Goal: Task Accomplishment & Management: Use online tool/utility

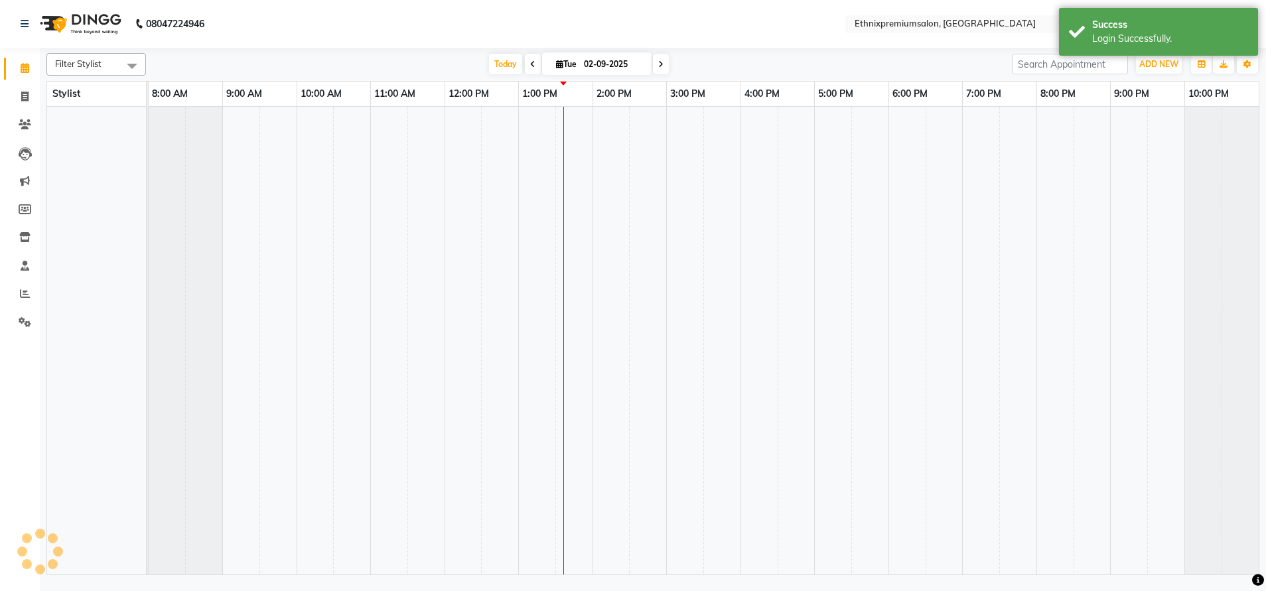
select select "en"
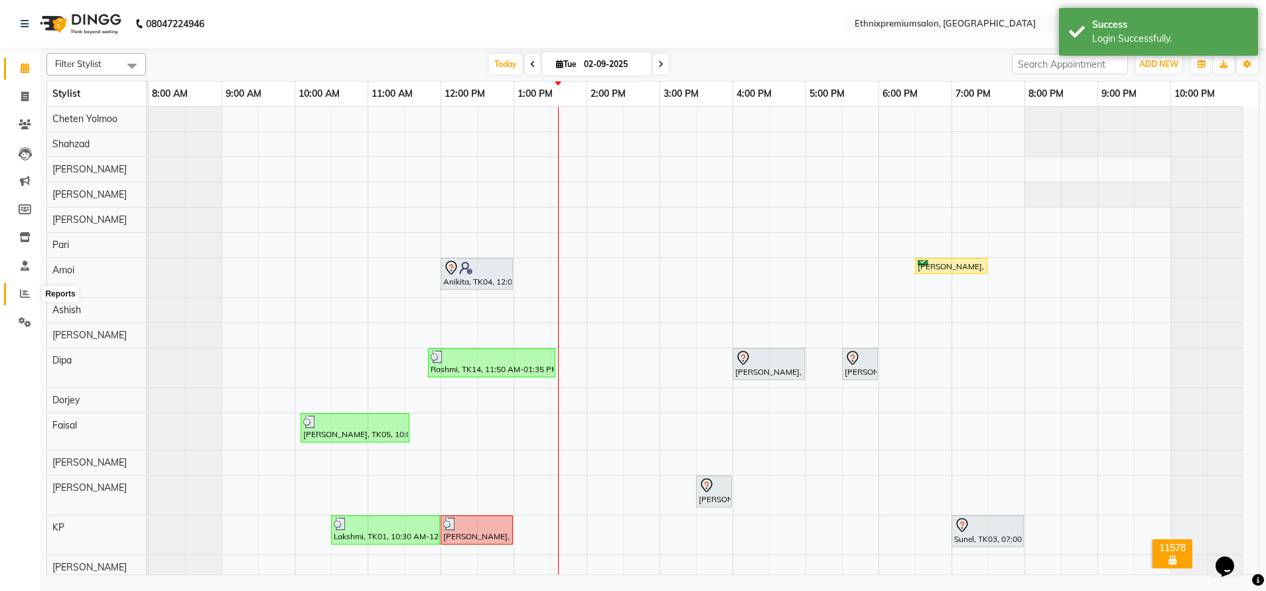
click at [15, 297] on span at bounding box center [24, 294] width 23 height 15
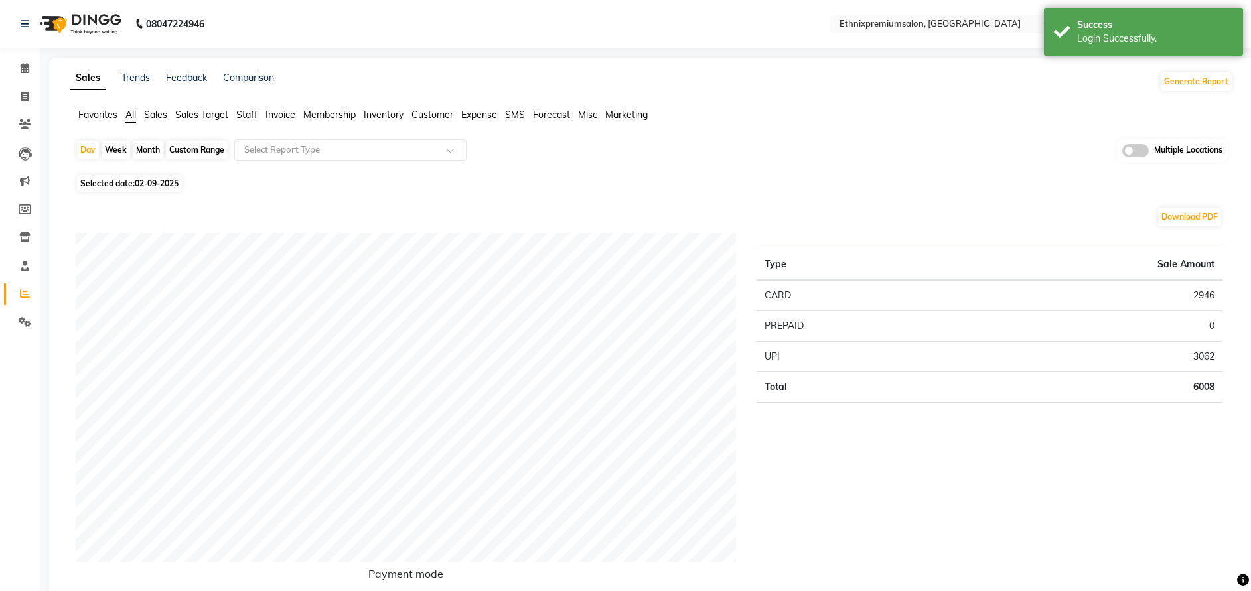
click at [434, 115] on span "Customer" at bounding box center [432, 115] width 42 height 12
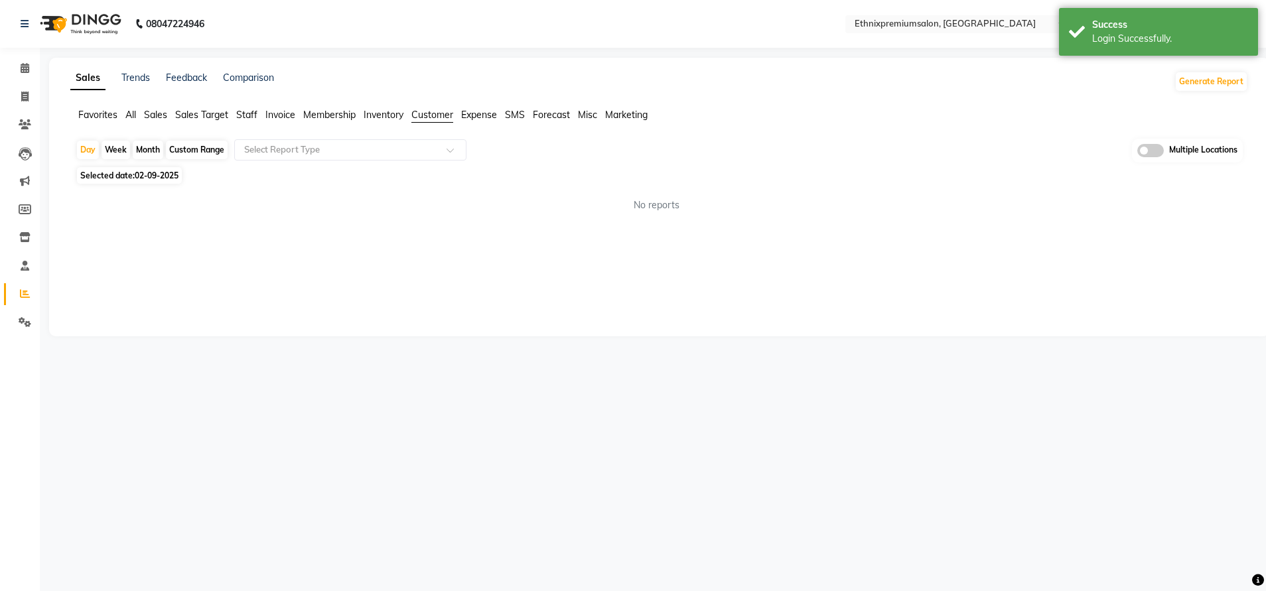
click at [207, 153] on div "Custom Range" at bounding box center [197, 150] width 62 height 19
select select "9"
select select "2025"
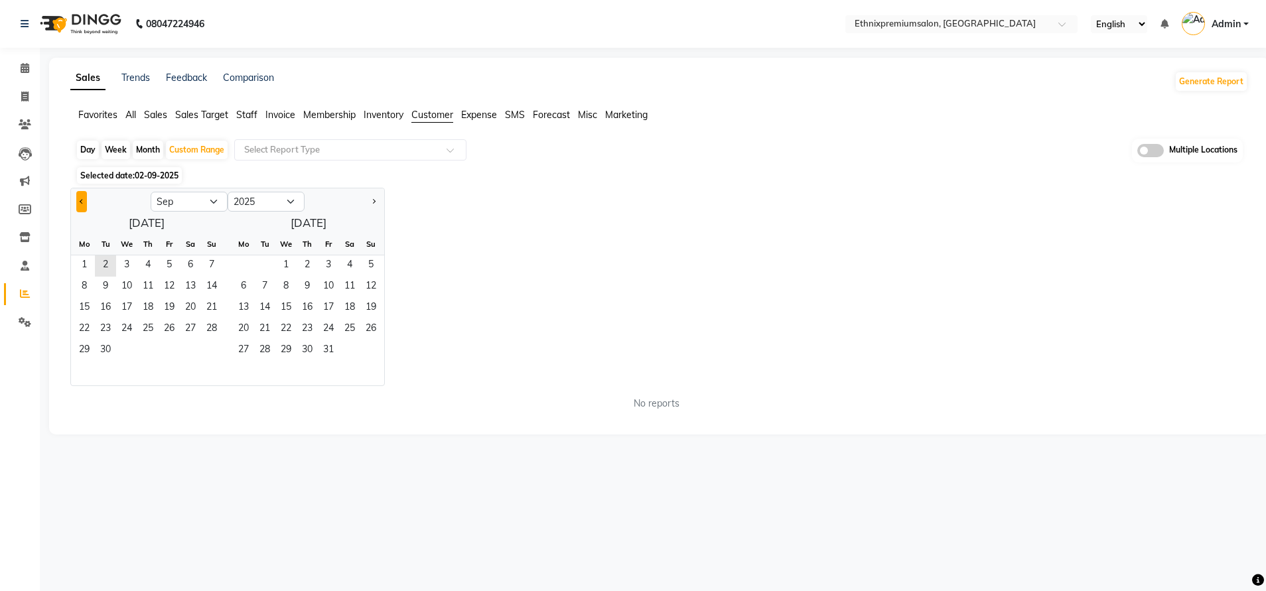
click at [81, 200] on span "Previous month" at bounding box center [82, 200] width 5 height 5
select select "8"
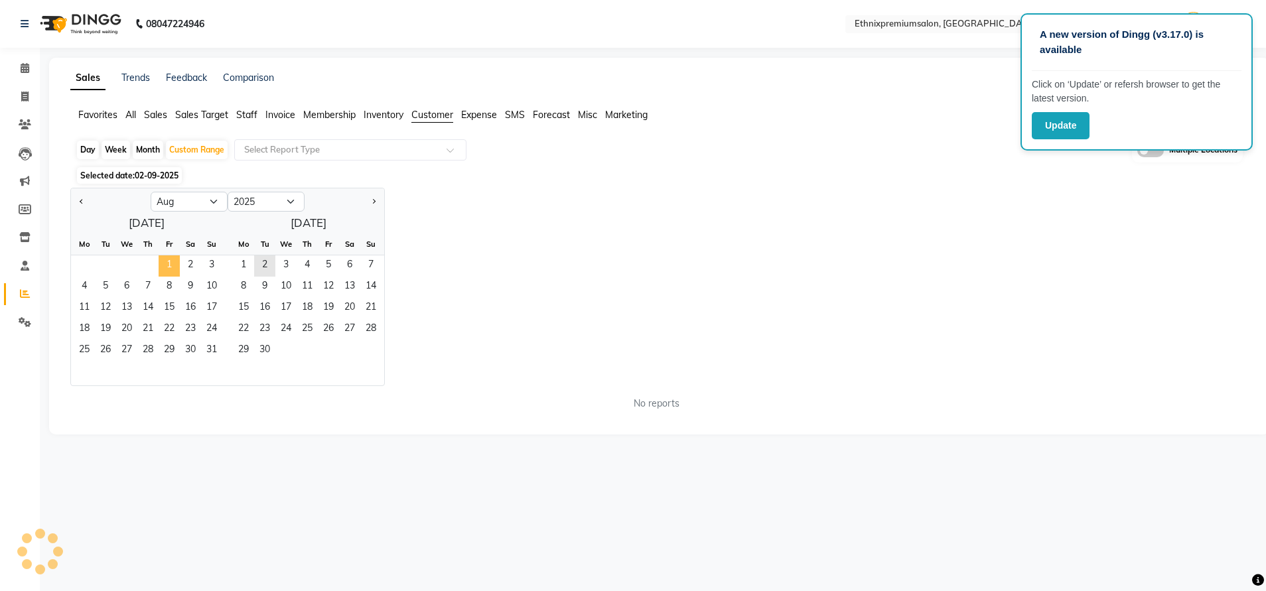
click at [169, 264] on span "1" at bounding box center [169, 265] width 21 height 21
click at [211, 349] on span "31" at bounding box center [211, 350] width 21 height 21
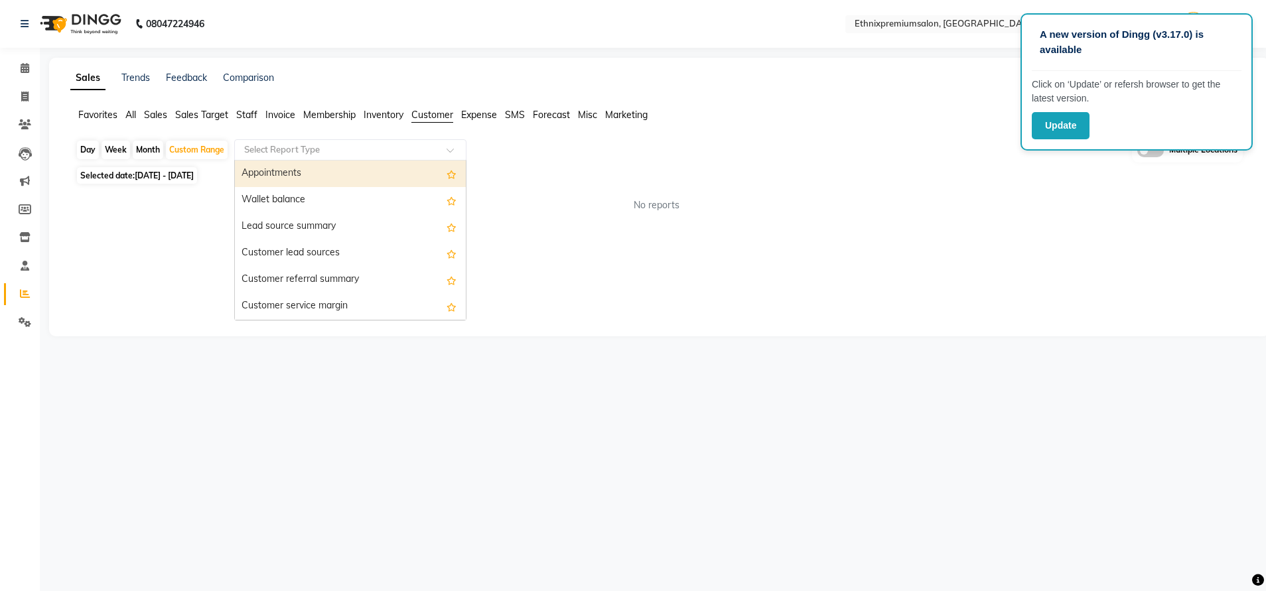
click at [366, 155] on input "text" at bounding box center [337, 149] width 191 height 13
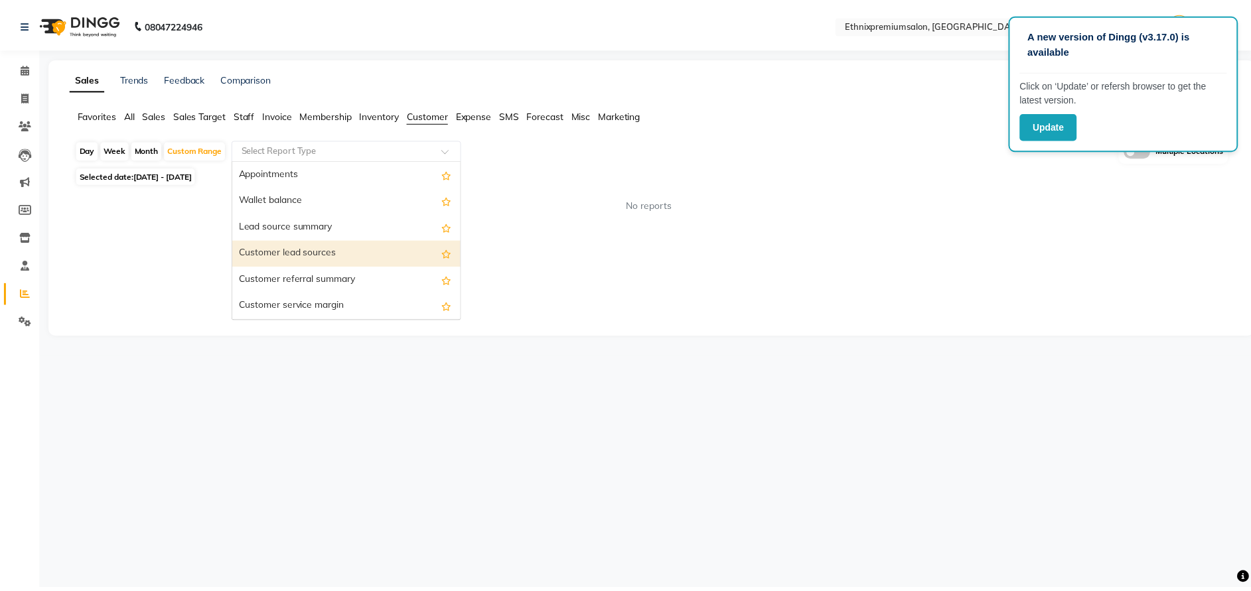
scroll to position [173, 0]
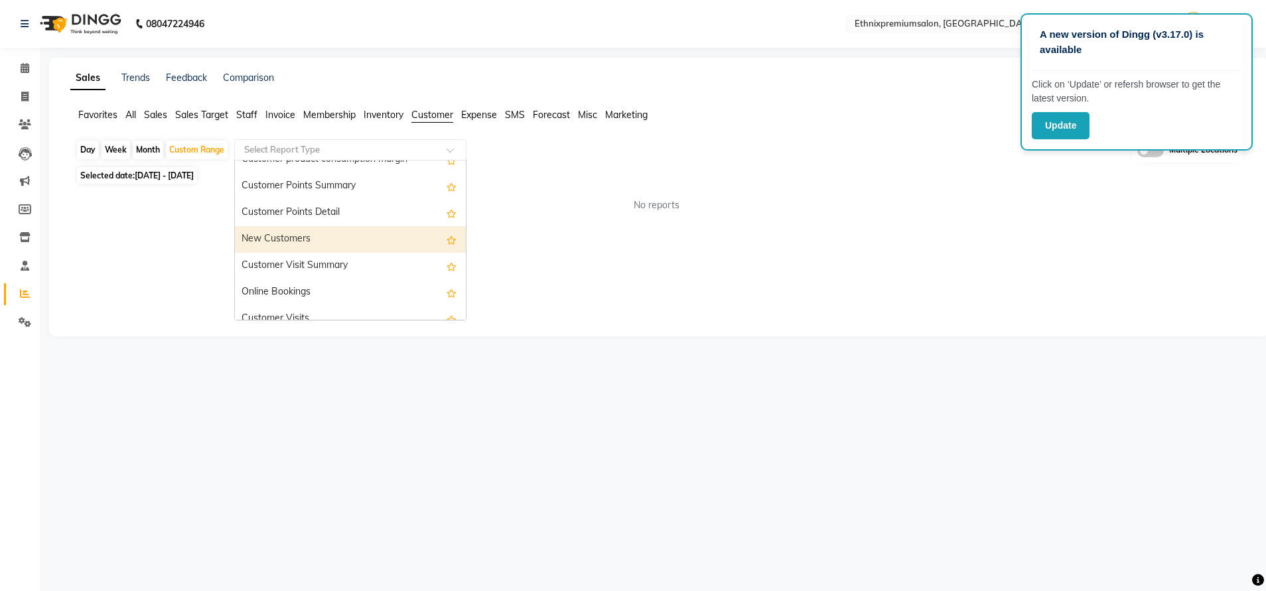
click at [344, 240] on div "New Customers" at bounding box center [350, 239] width 231 height 27
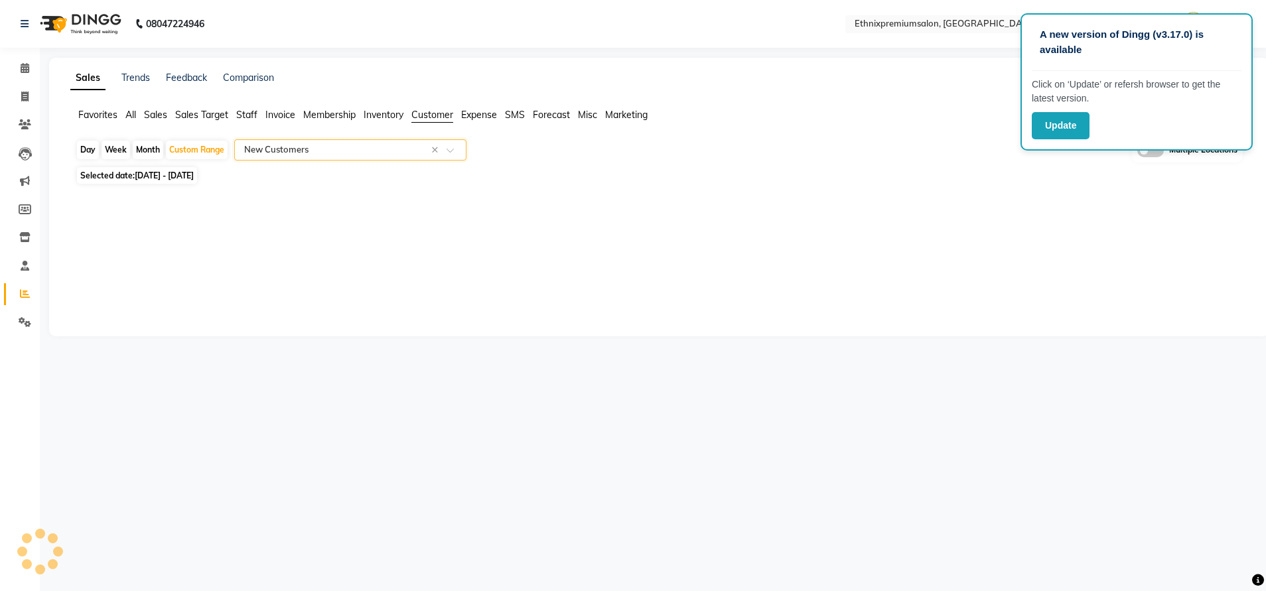
select select "full_report"
select select "csv"
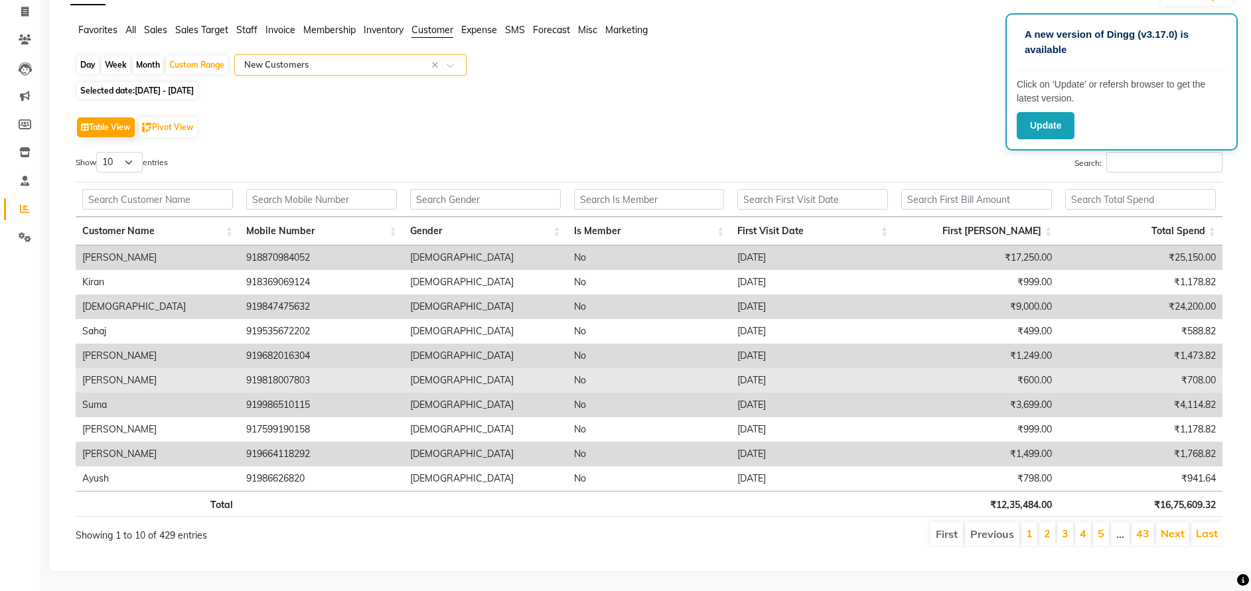
scroll to position [0, 0]
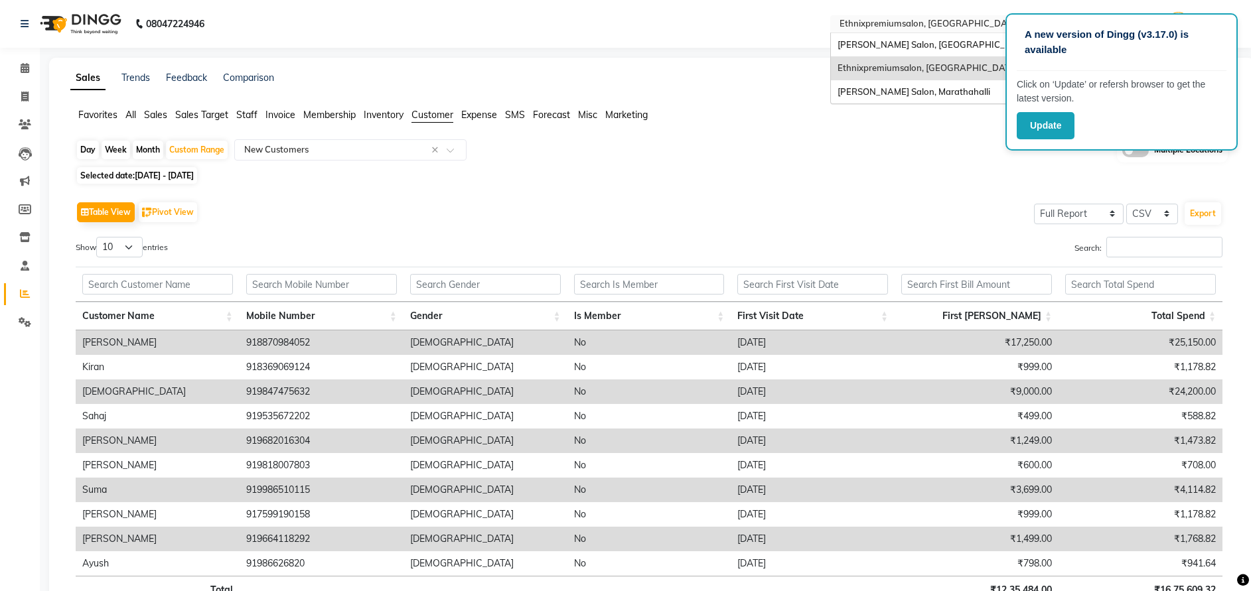
click at [914, 20] on input "text" at bounding box center [933, 25] width 192 height 13
click at [895, 39] on span "[PERSON_NAME] Salon, [GEOGRAPHIC_DATA]" at bounding box center [934, 44] width 194 height 11
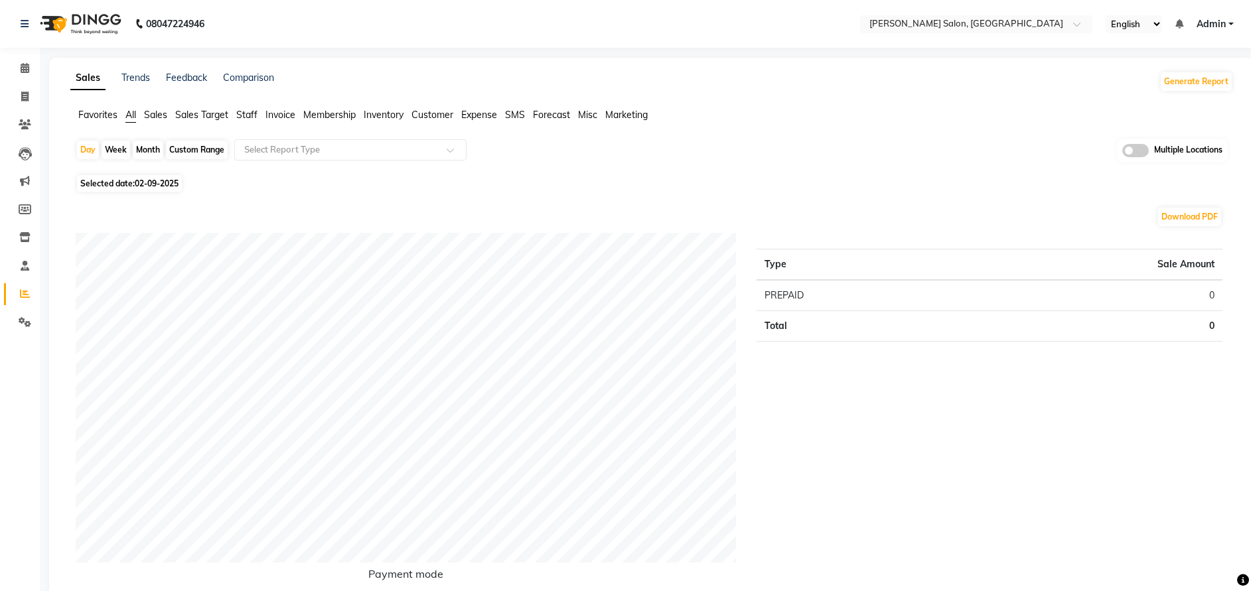
click at [443, 117] on span "Customer" at bounding box center [432, 115] width 42 height 12
click at [212, 153] on div "Custom Range" at bounding box center [197, 150] width 62 height 19
select select "9"
select select "2025"
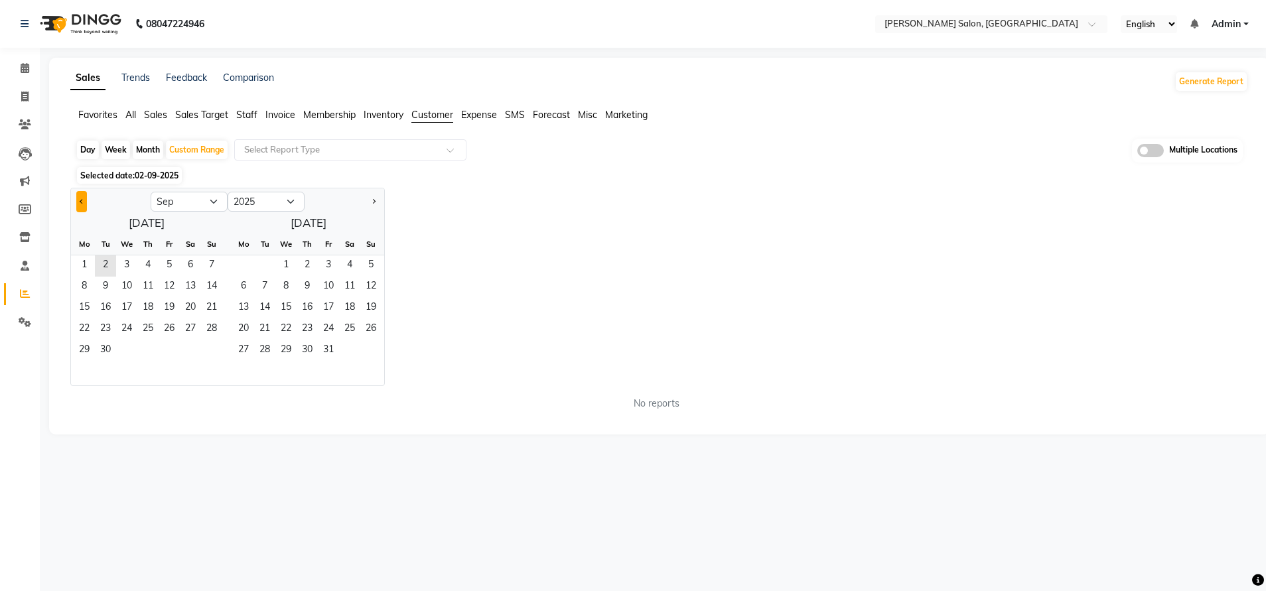
click at [78, 200] on button "Previous month" at bounding box center [81, 201] width 11 height 21
select select "8"
click at [171, 263] on span "1" at bounding box center [169, 265] width 21 height 21
click at [210, 349] on span "31" at bounding box center [211, 350] width 21 height 21
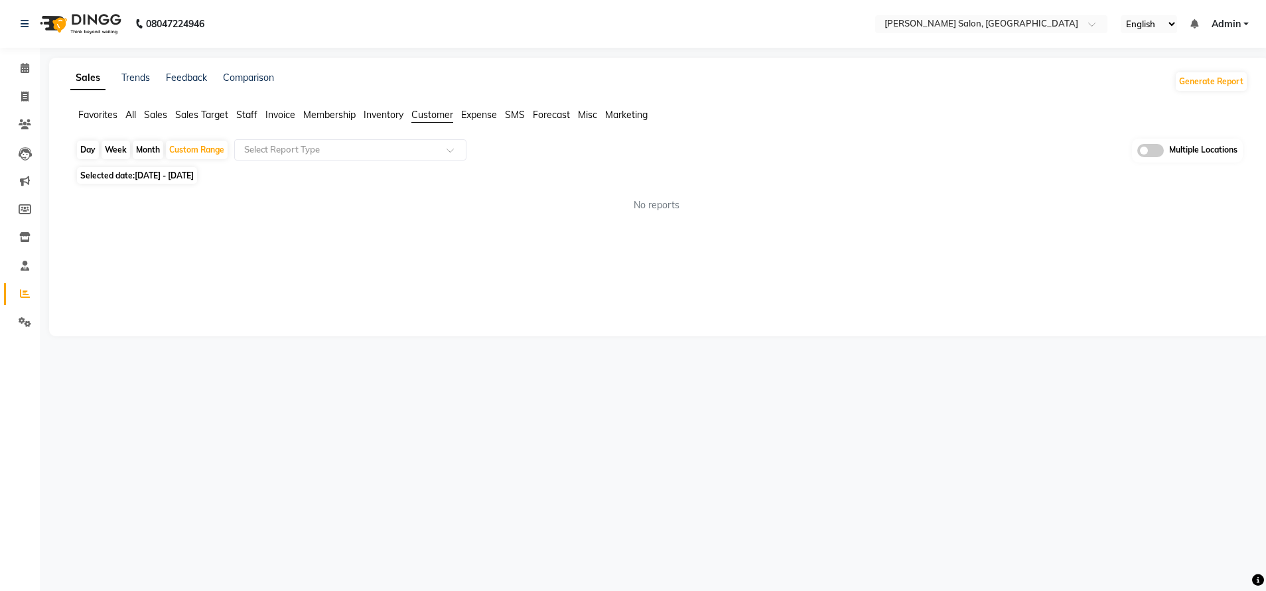
click at [354, 138] on app-reports "Favorites All Sales Sales Target Staff Invoice Membership Inventory Customer Ex…" at bounding box center [659, 165] width 1194 height 115
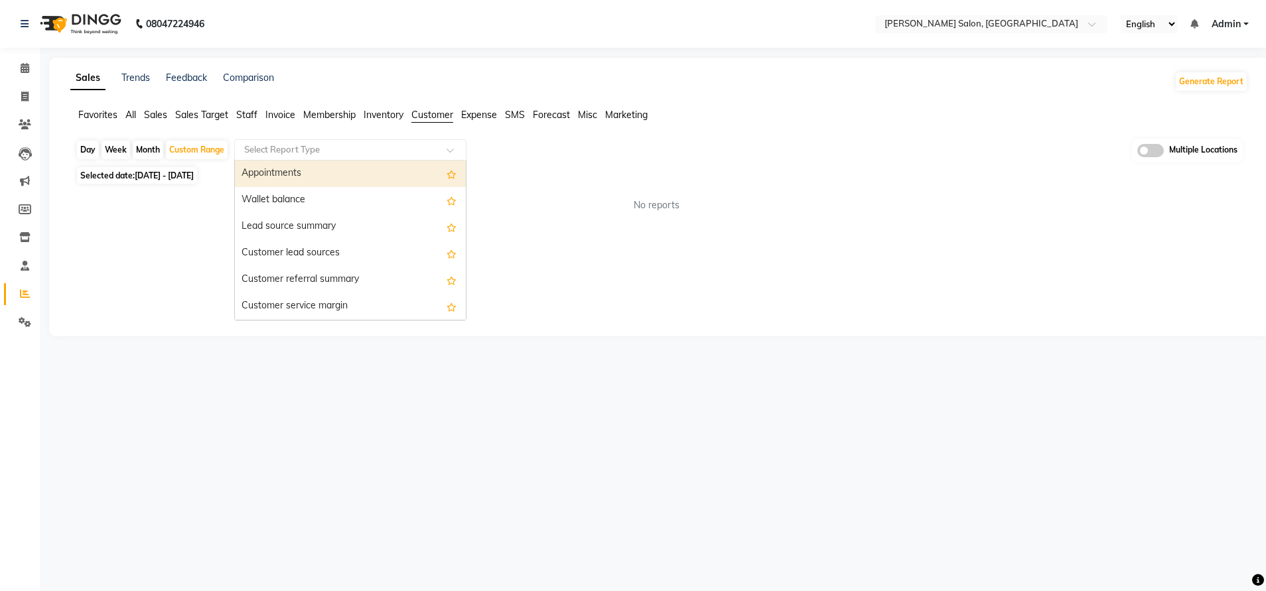
click at [340, 157] on div "Select Report Type" at bounding box center [350, 149] width 232 height 21
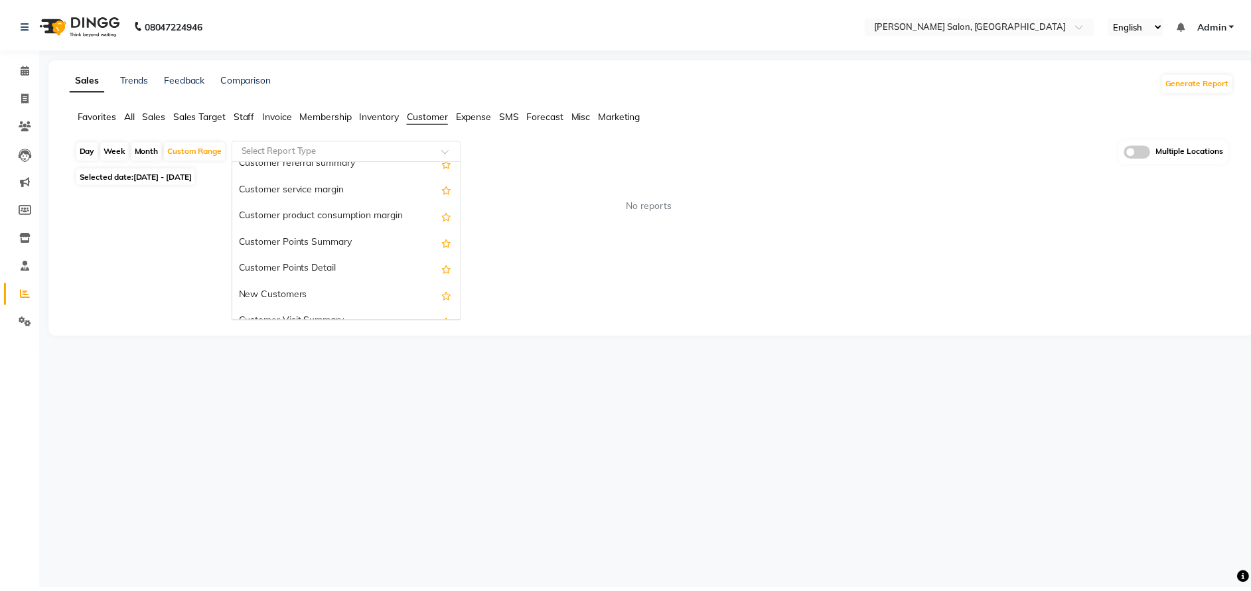
scroll to position [129, 0]
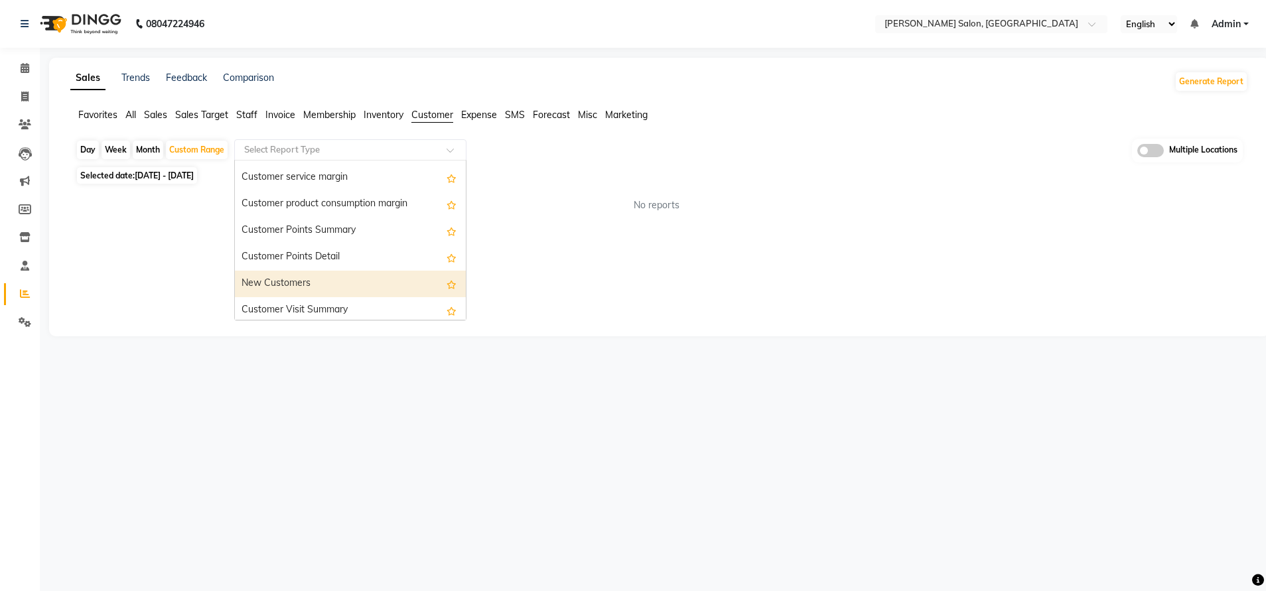
click at [291, 276] on div "New Customers" at bounding box center [350, 284] width 231 height 27
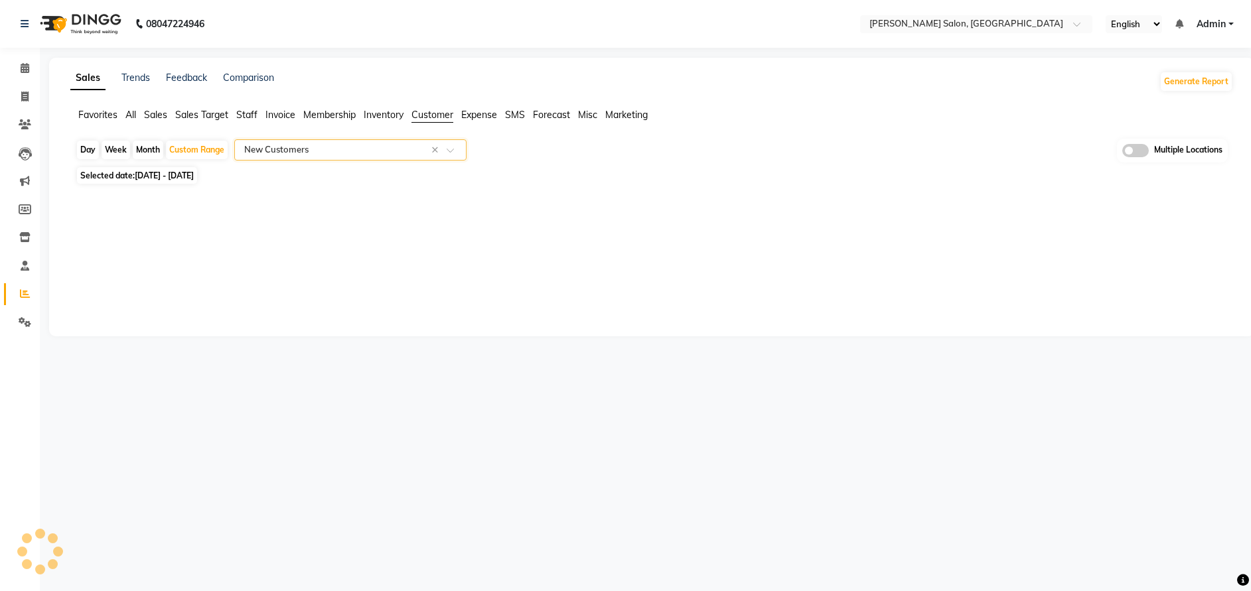
select select "full_report"
select select "csv"
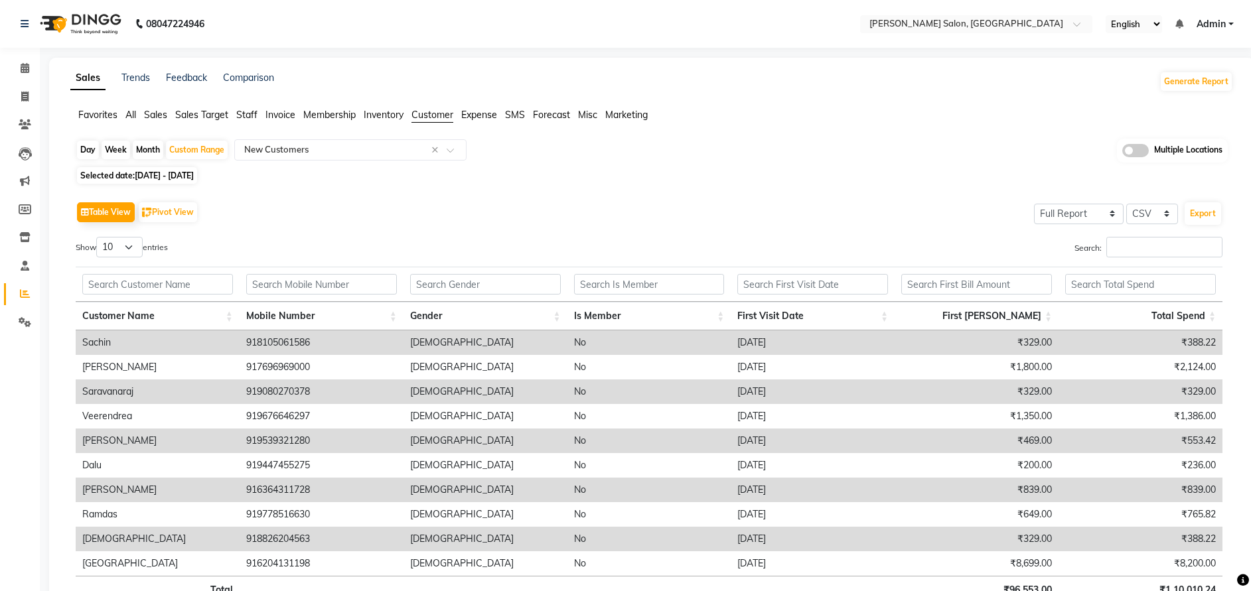
click at [561, 213] on div "Table View Pivot View Select Full Report Filtered Report Select CSV PDF Export" at bounding box center [649, 212] width 1147 height 28
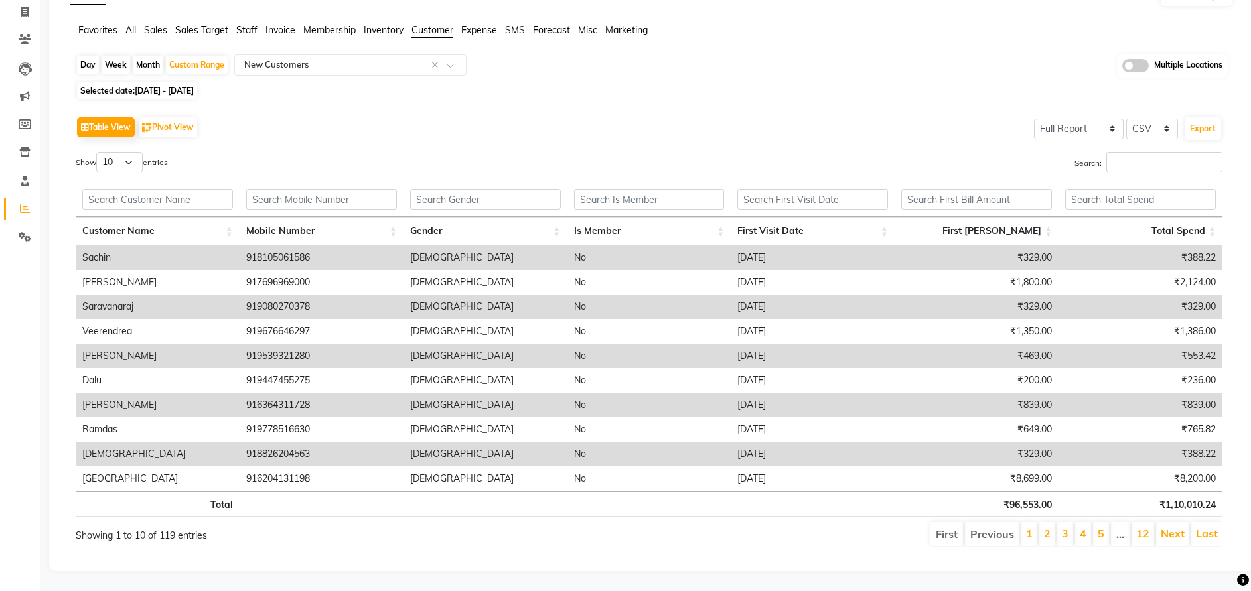
scroll to position [0, 0]
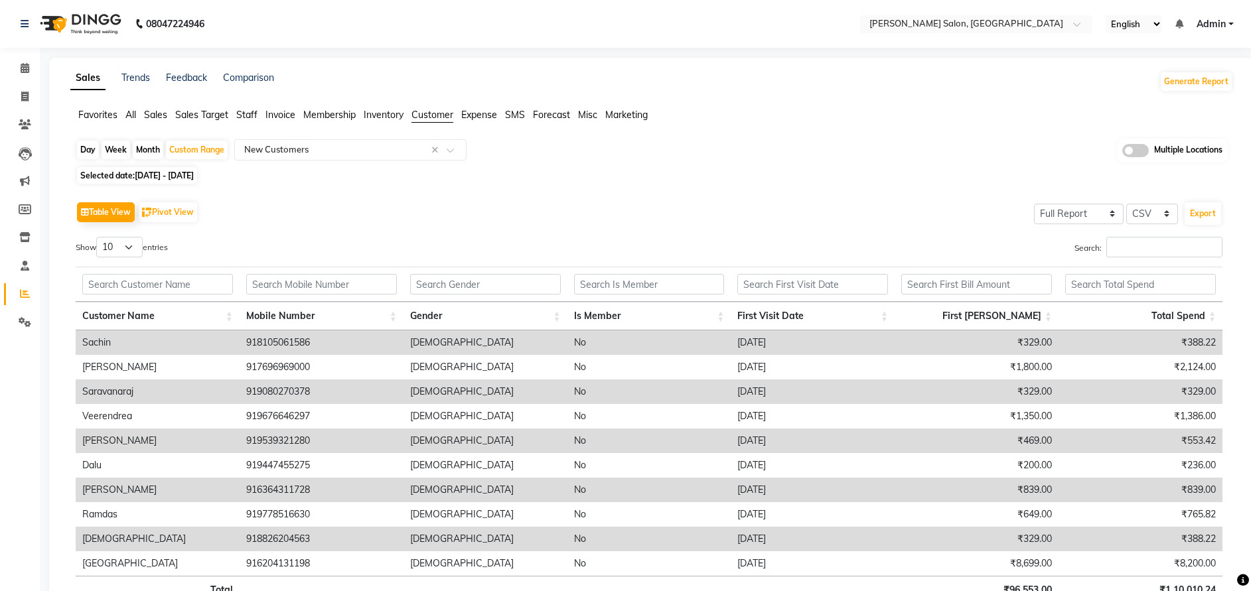
click at [907, 37] on nav "08047224946 Select Location × [PERSON_NAME] Salon, Bellandur English ENGLISH Es…" at bounding box center [625, 24] width 1251 height 48
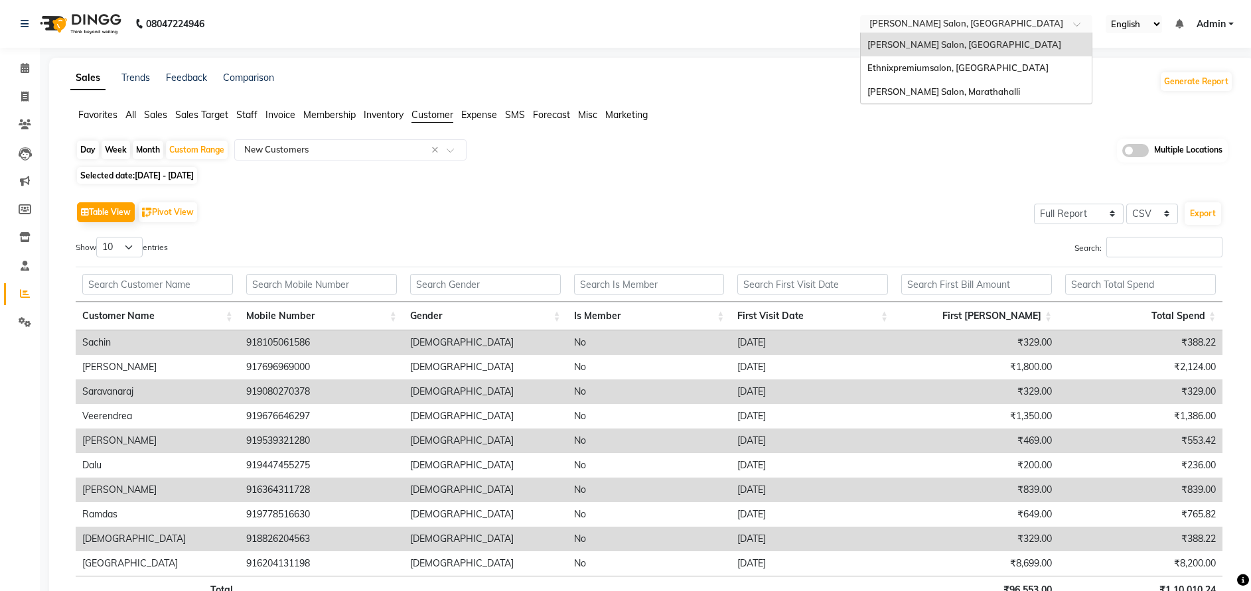
click at [926, 24] on input "text" at bounding box center [963, 25] width 192 height 13
click at [911, 86] on span "[PERSON_NAME] Salon, Marathahalli" at bounding box center [943, 91] width 153 height 11
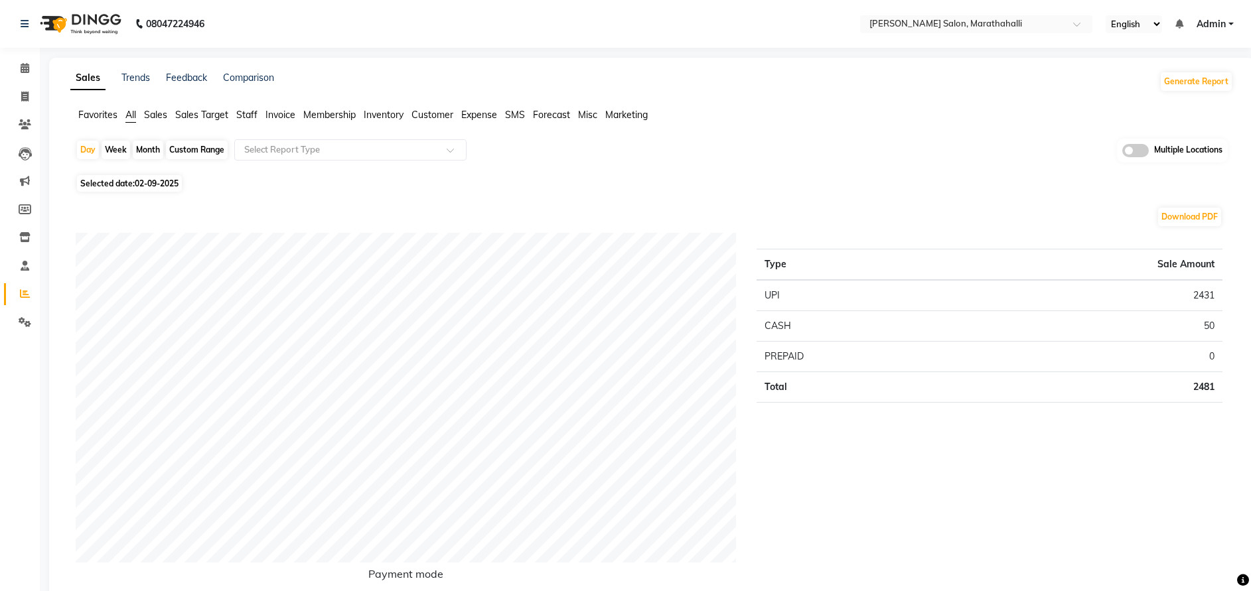
click at [212, 143] on div "Custom Range" at bounding box center [197, 150] width 62 height 19
select select "9"
select select "2025"
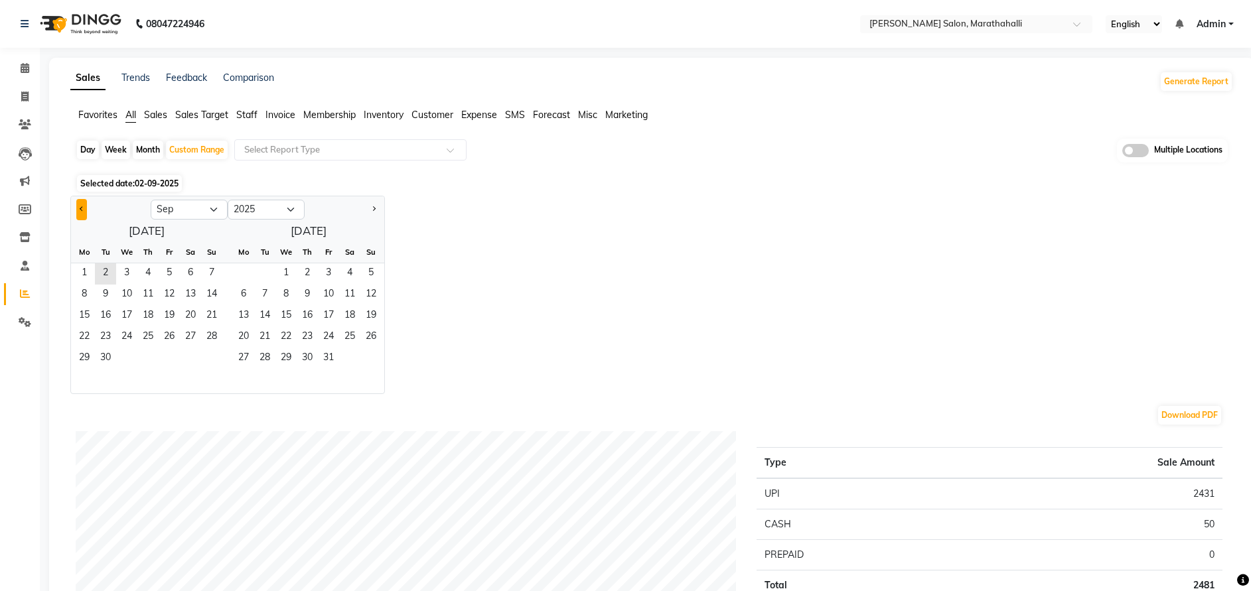
click at [86, 209] on button "Previous month" at bounding box center [81, 209] width 11 height 21
select select "8"
click at [177, 275] on span "1" at bounding box center [169, 273] width 21 height 21
click at [211, 364] on span "31" at bounding box center [211, 358] width 21 height 21
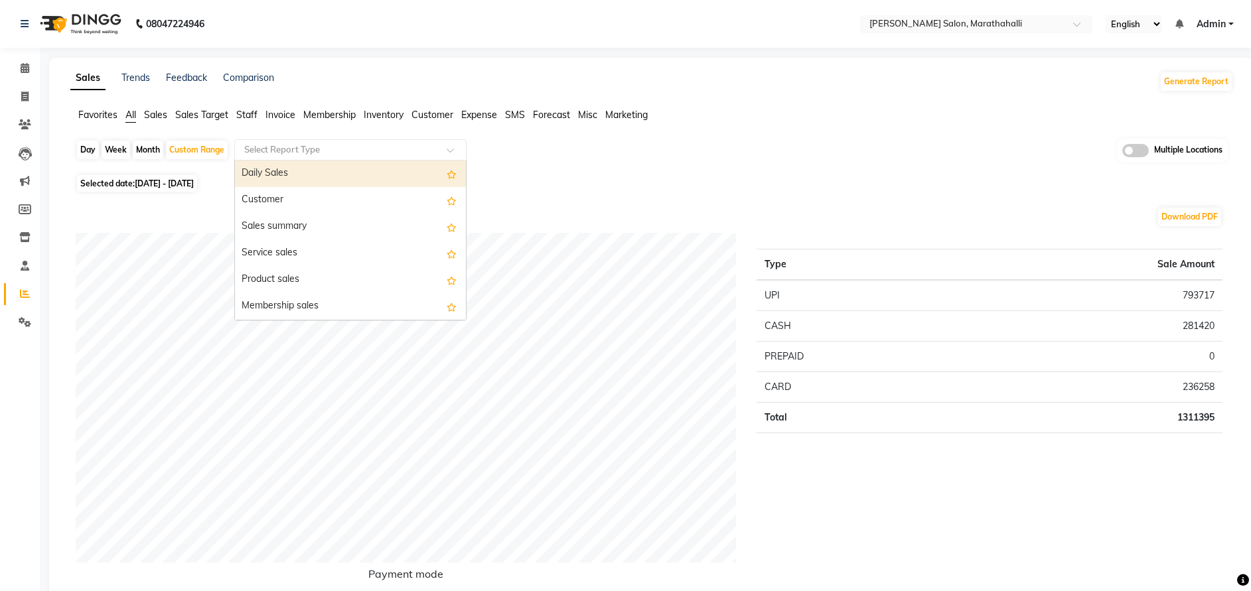
click at [348, 150] on input "text" at bounding box center [337, 149] width 191 height 13
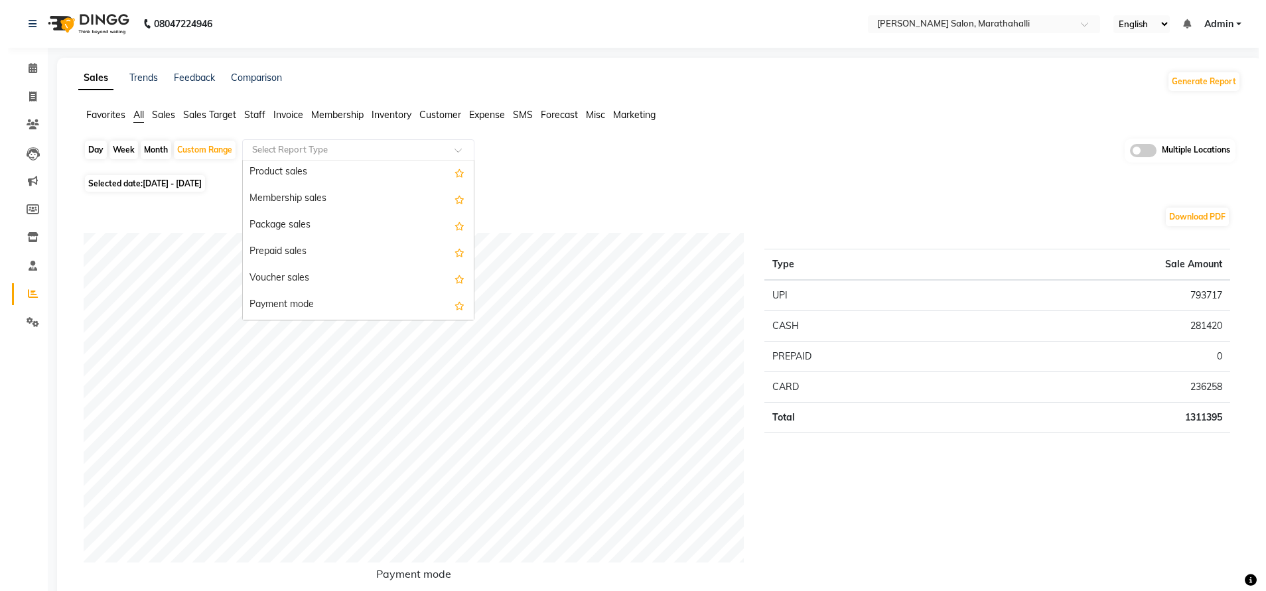
scroll to position [109, 0]
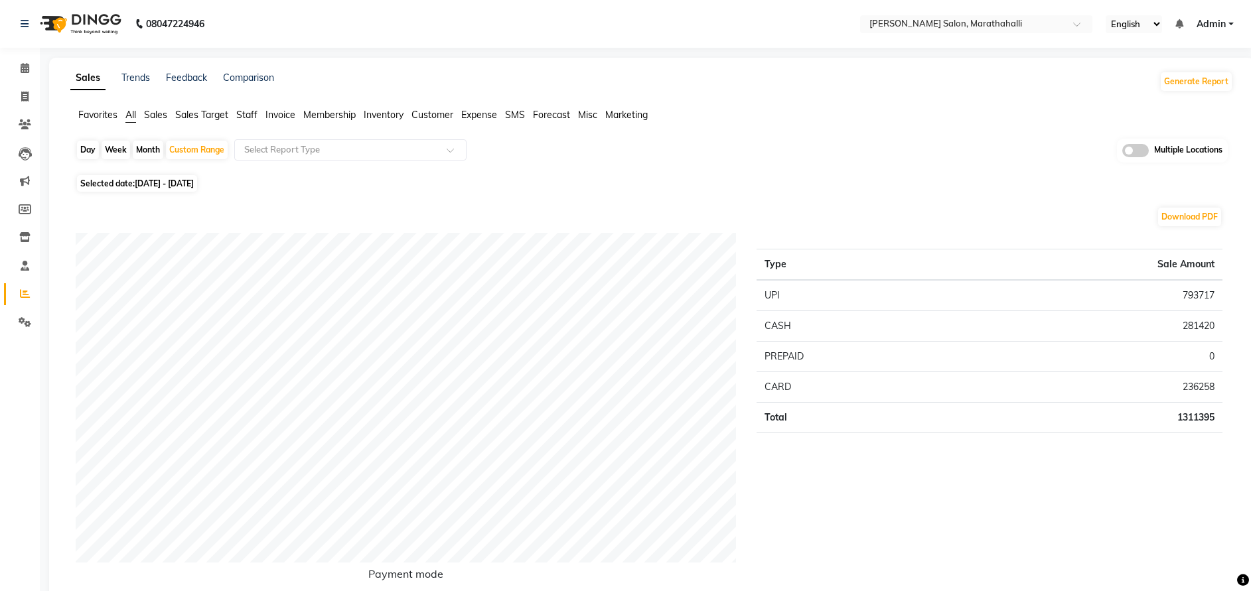
click at [429, 111] on span "Customer" at bounding box center [432, 115] width 42 height 12
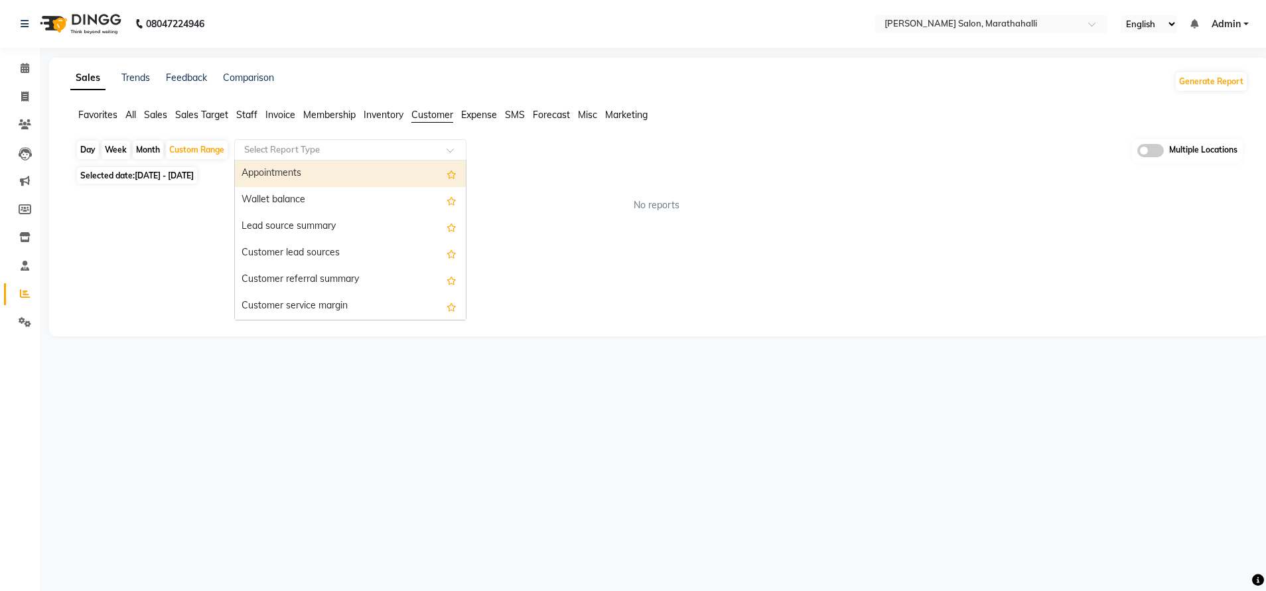
click at [340, 153] on input "text" at bounding box center [337, 149] width 191 height 13
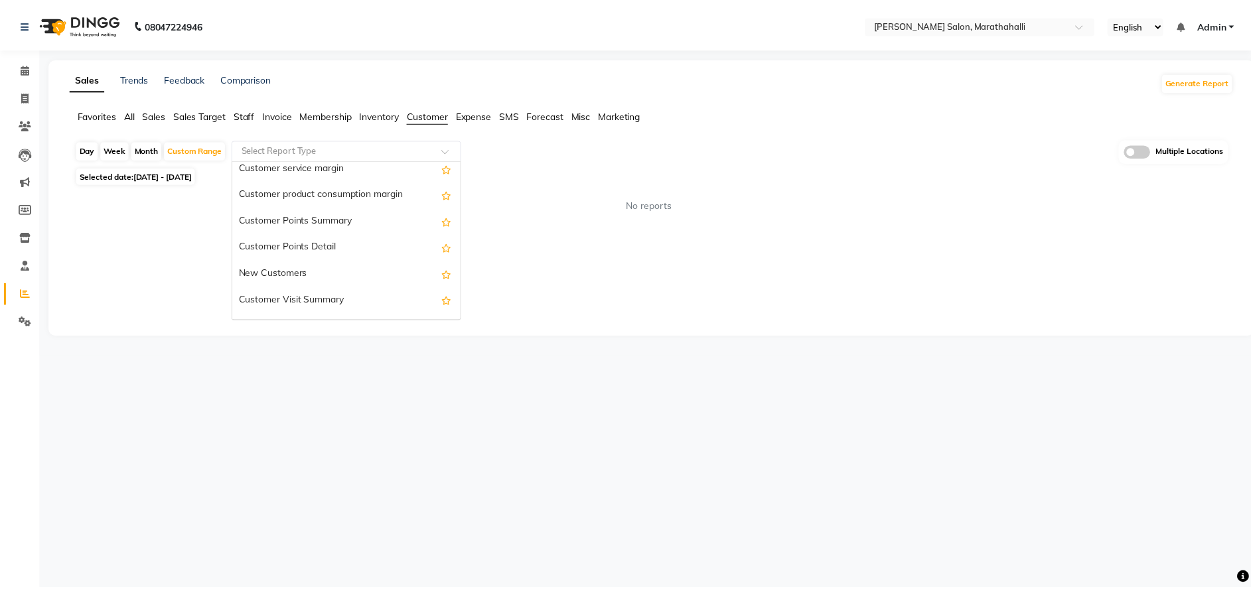
scroll to position [145, 0]
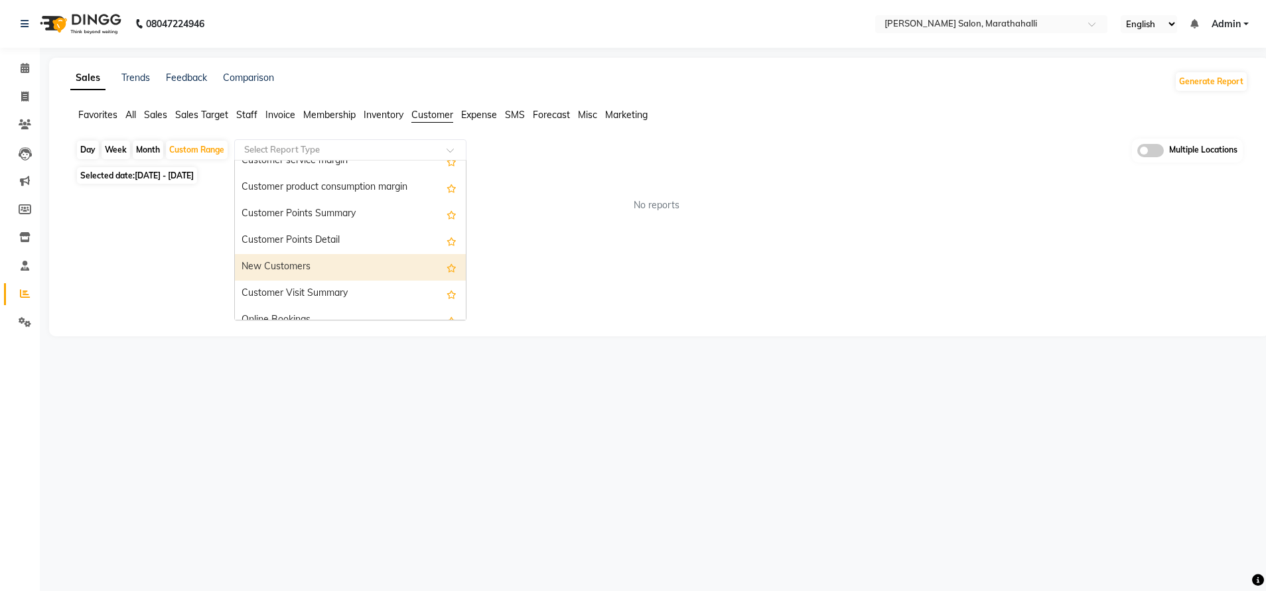
click at [314, 265] on div "New Customers" at bounding box center [350, 267] width 231 height 27
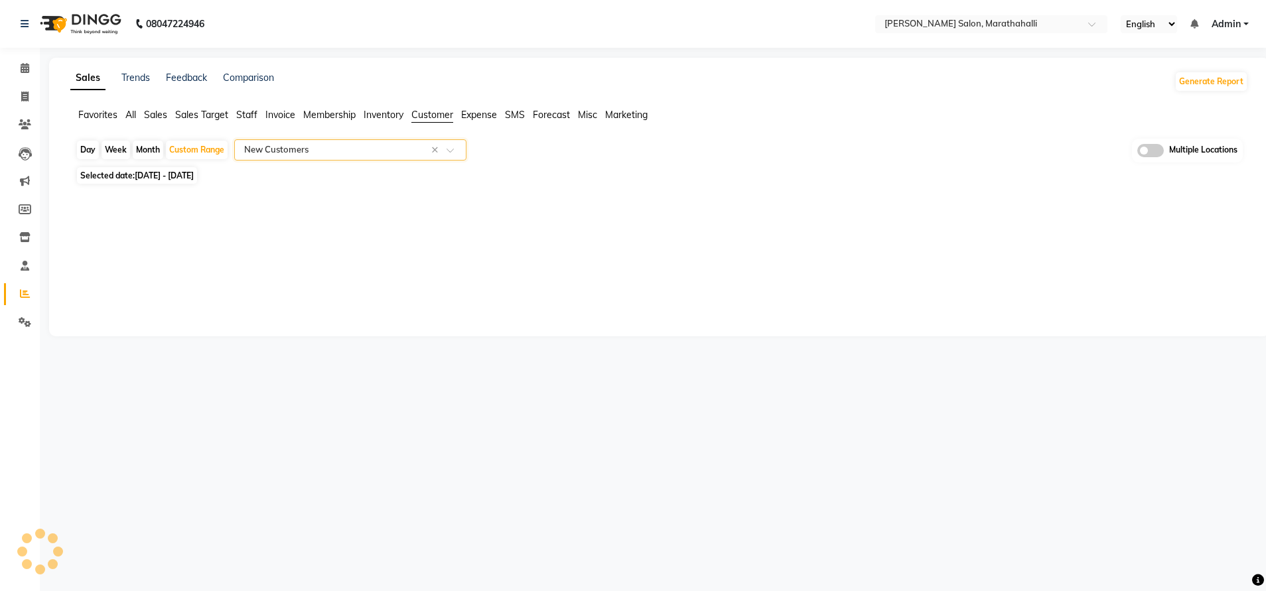
select select "full_report"
select select "csv"
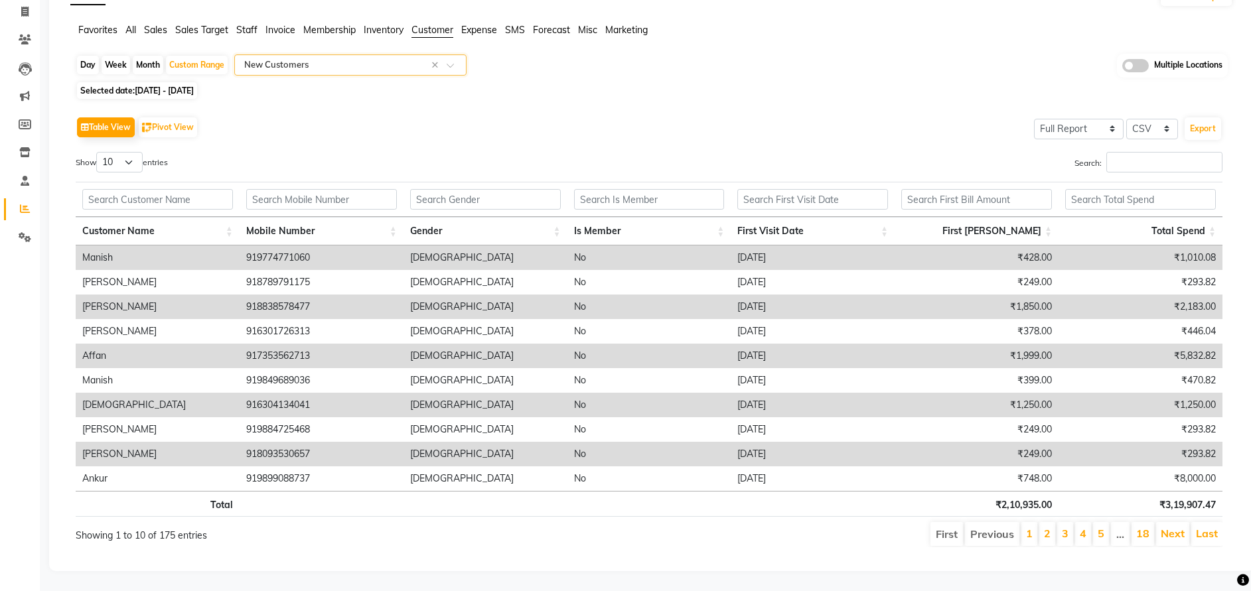
scroll to position [0, 0]
